Goal: Information Seeking & Learning: Check status

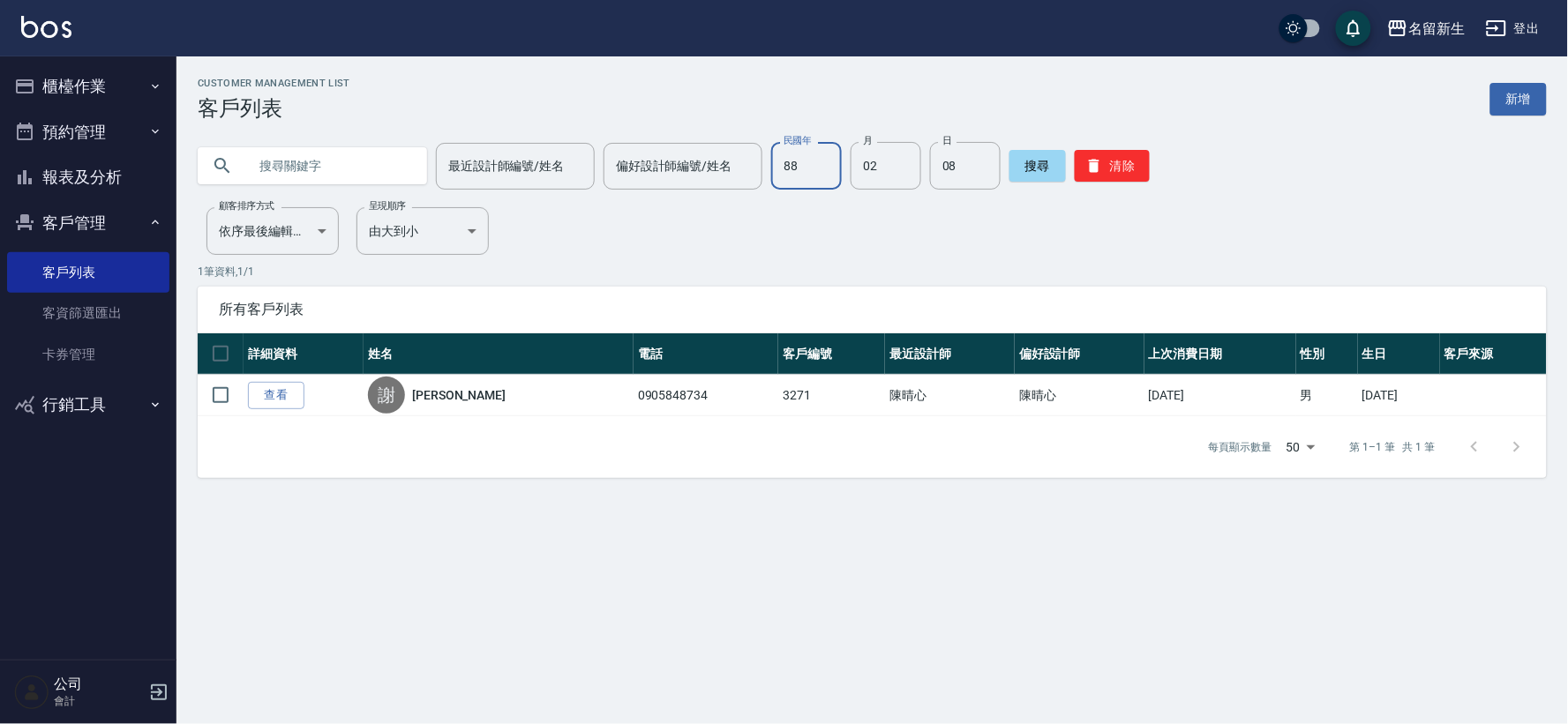
click at [795, 153] on input "88" at bounding box center [806, 166] width 71 height 48
type input "67"
type input "08"
type input "09"
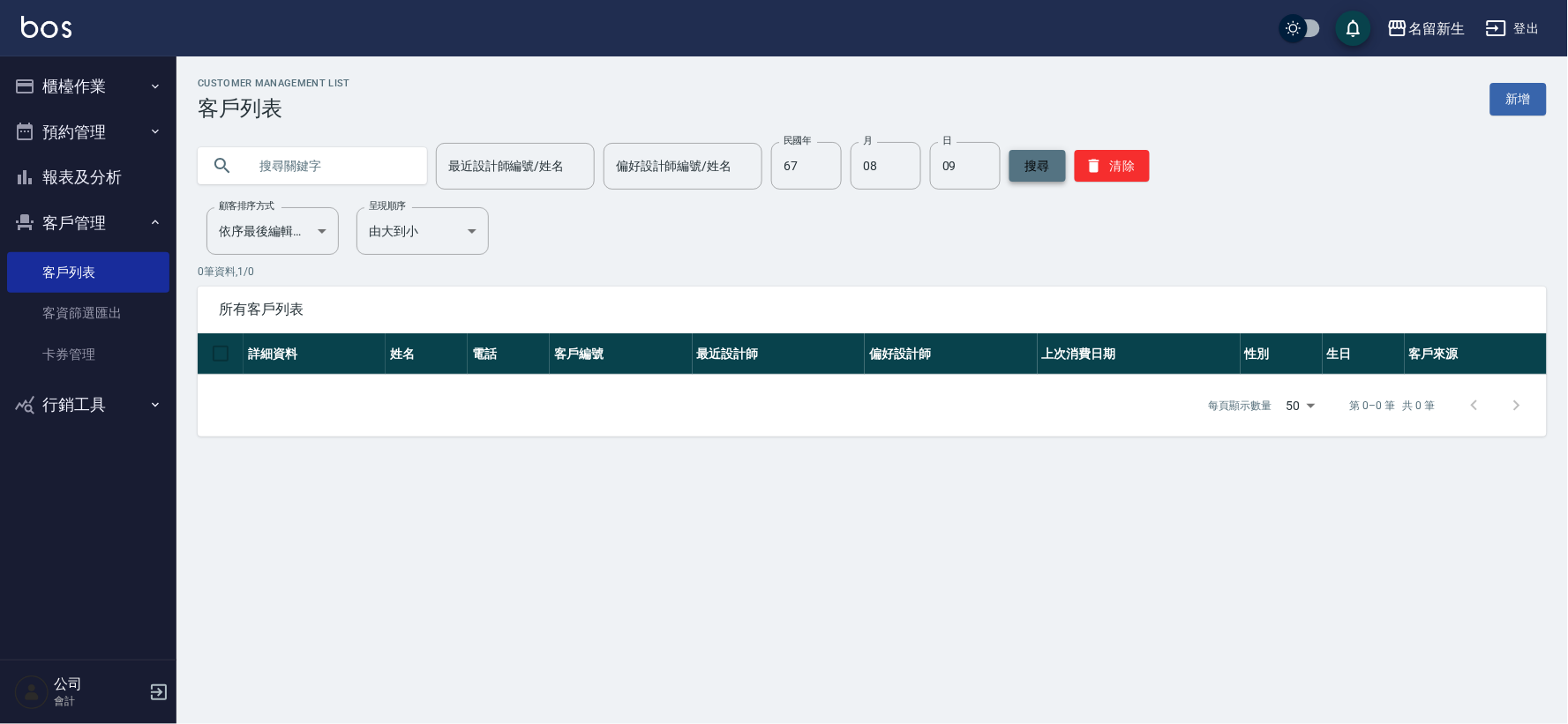
click at [1039, 164] on button "搜尋" at bounding box center [1037, 166] width 56 height 31
click at [1097, 179] on button "清除" at bounding box center [1111, 166] width 75 height 31
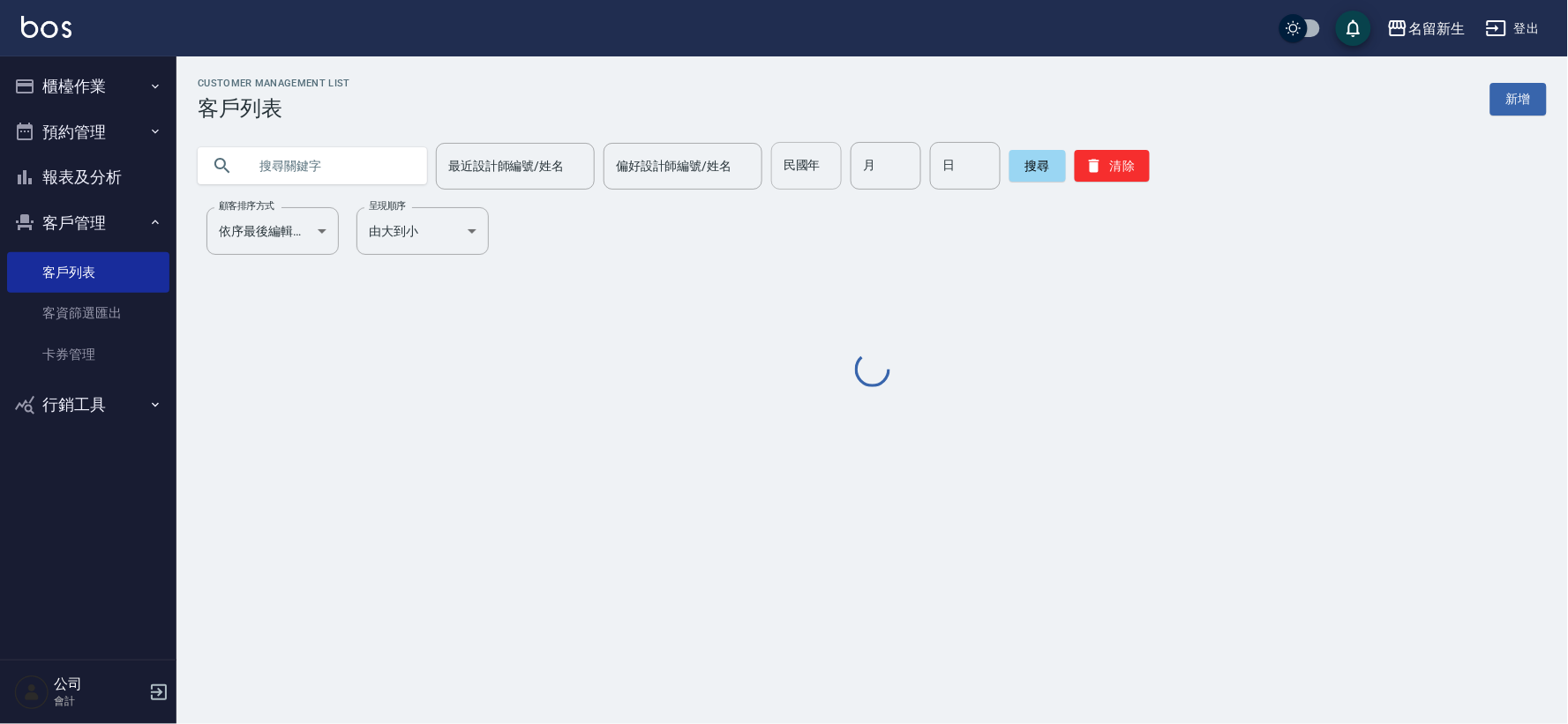
click at [813, 176] on input "民國年" at bounding box center [806, 166] width 71 height 48
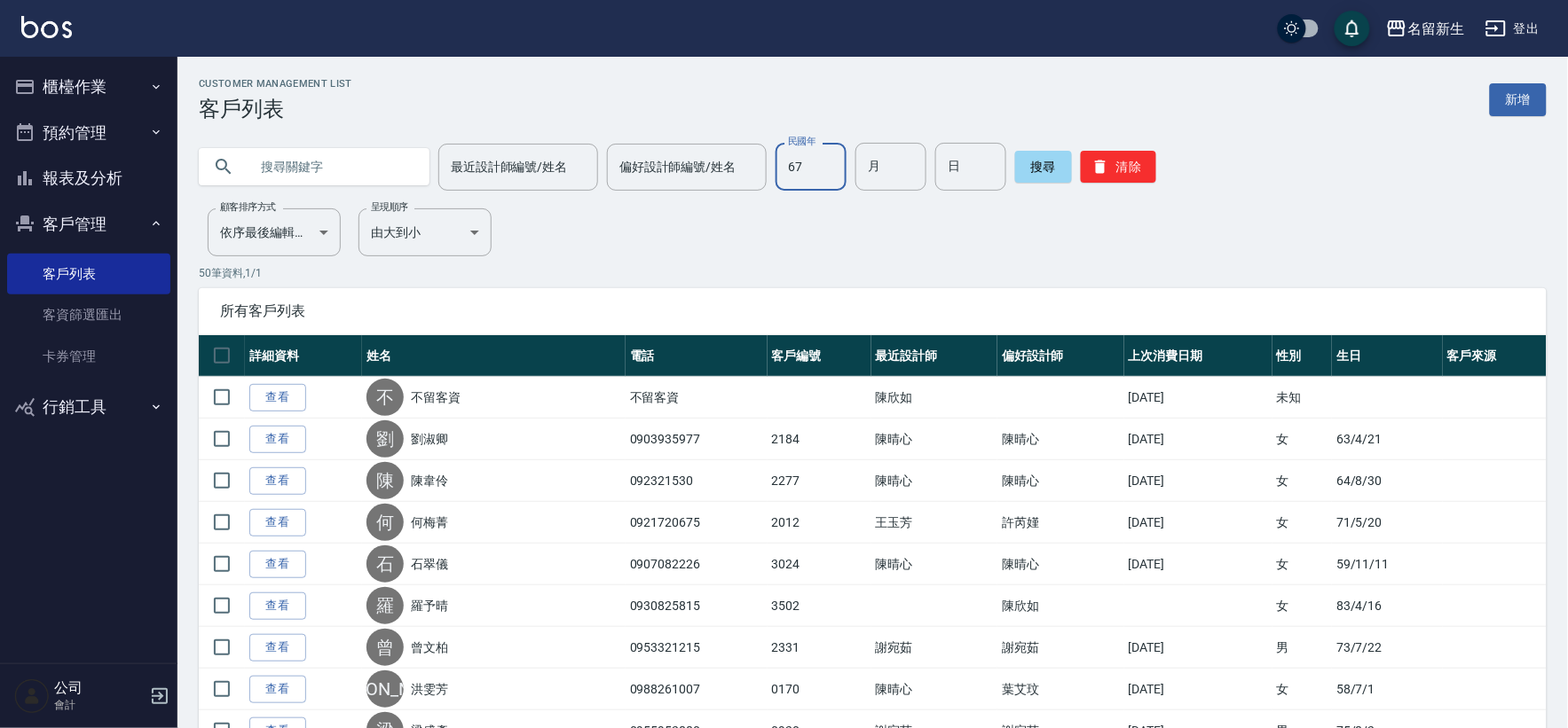
type input "67"
type input "08"
type input "09"
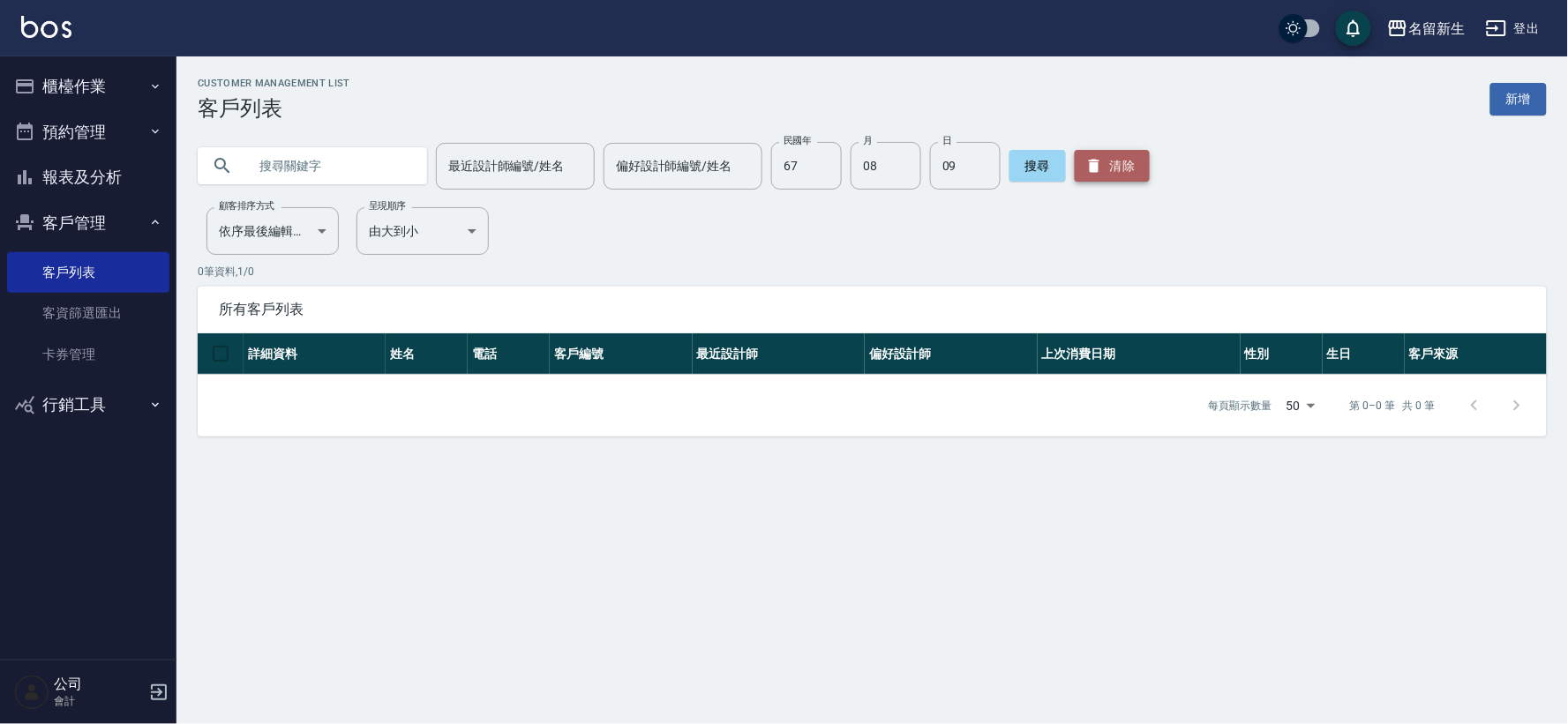
click at [1099, 180] on button "清除" at bounding box center [1111, 166] width 75 height 31
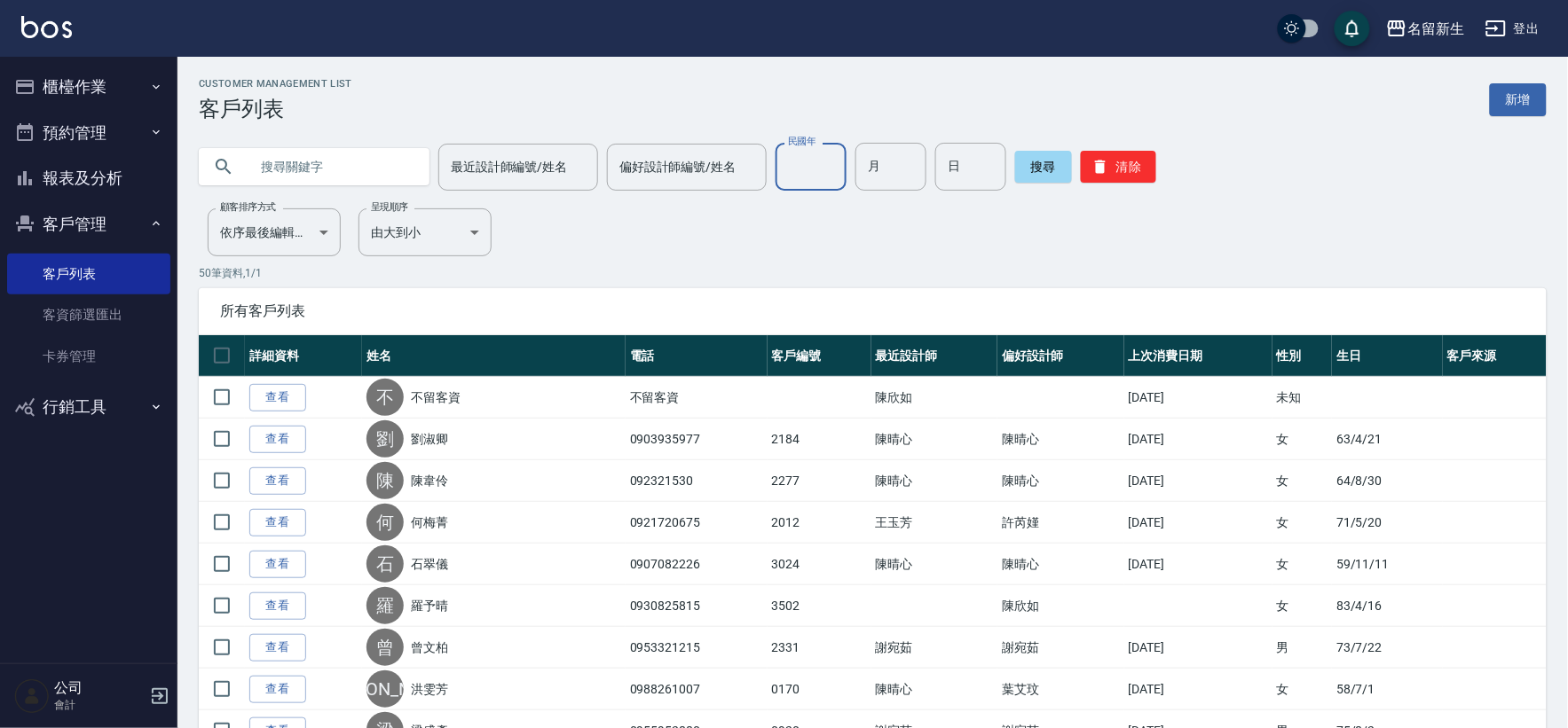
click at [811, 169] on input "民國年" at bounding box center [811, 167] width 71 height 48
type input "78"
type input "08"
type input "02"
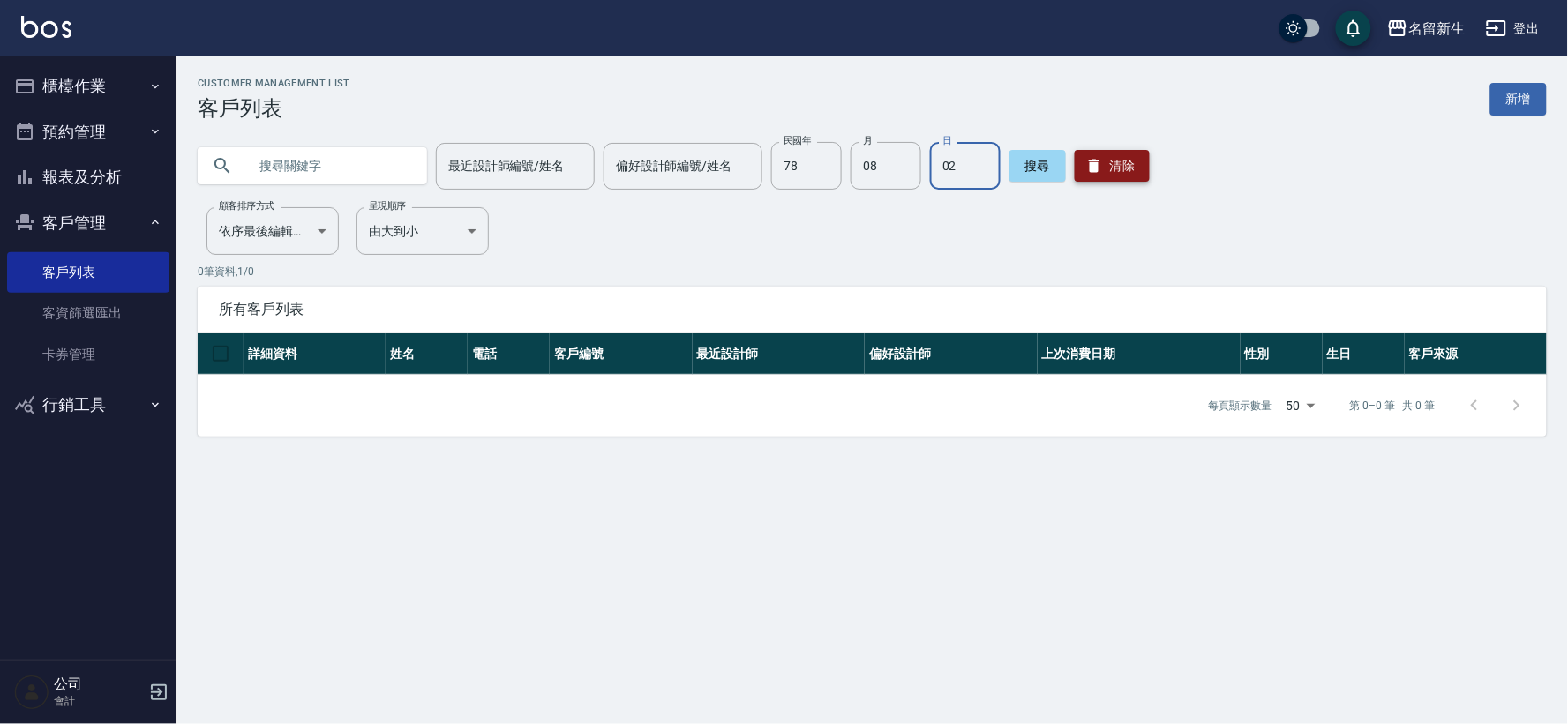
click at [1105, 162] on button "清除" at bounding box center [1111, 166] width 75 height 31
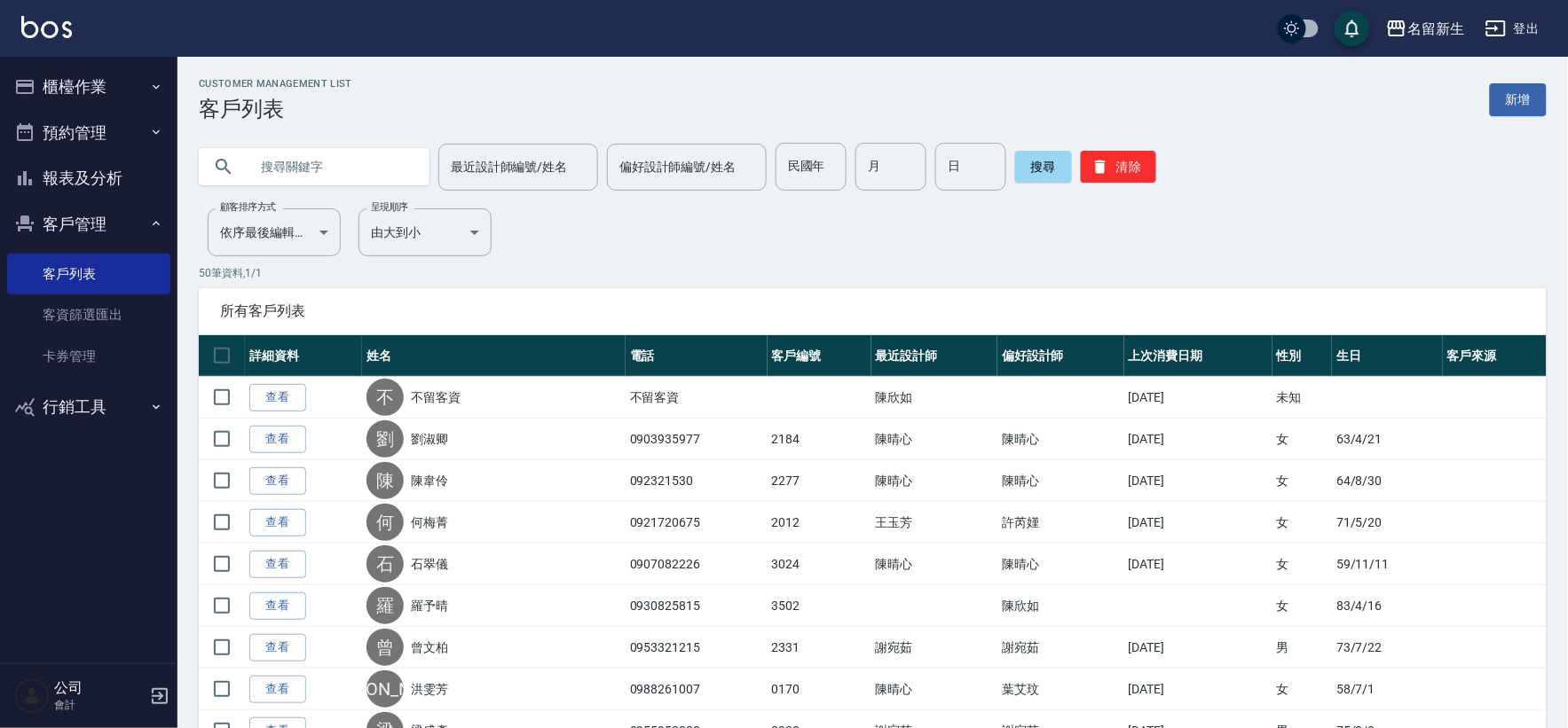
click at [366, 173] on input "text" at bounding box center [332, 167] width 167 height 48
type input "t"
type input "[PERSON_NAME]"
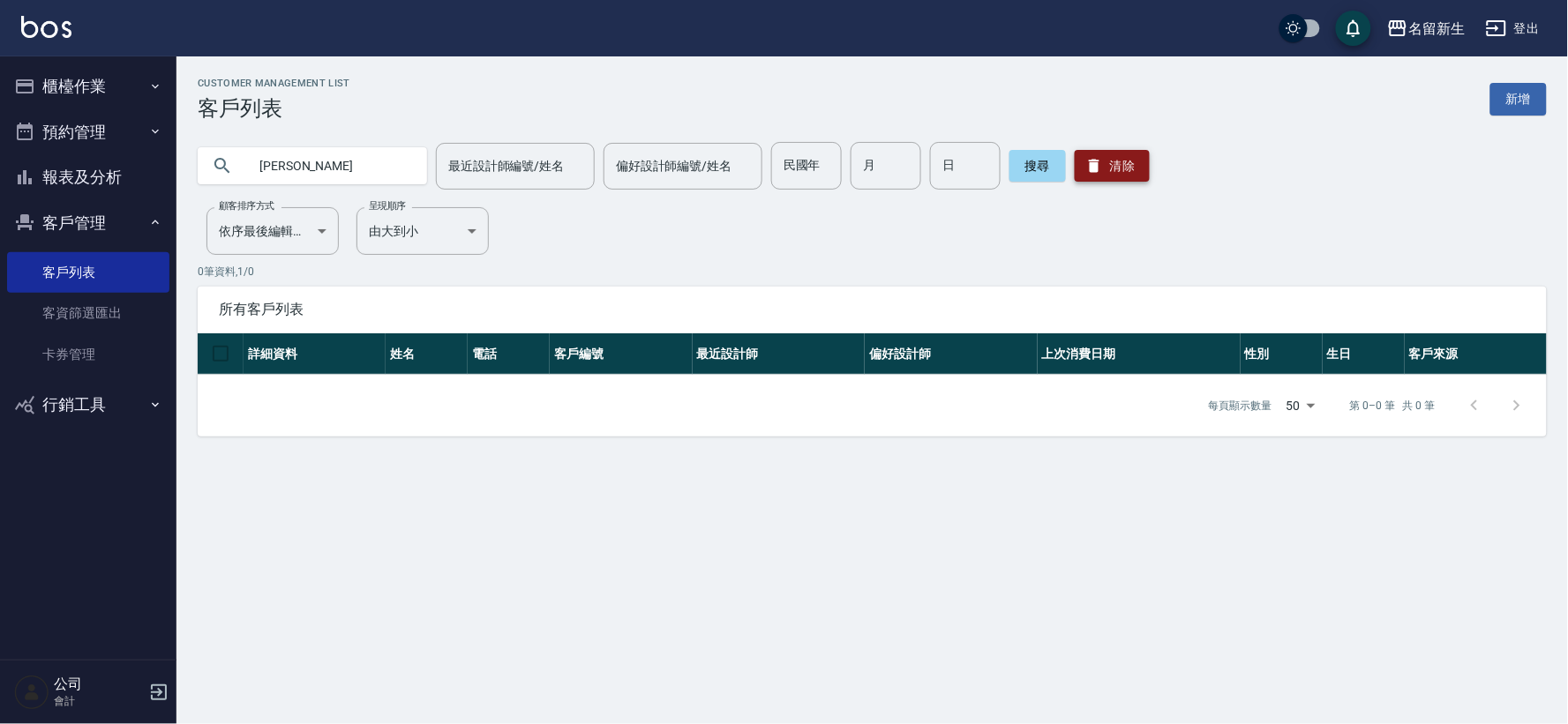
click at [1125, 172] on button "清除" at bounding box center [1111, 166] width 75 height 31
